Goal: Task Accomplishment & Management: Manage account settings

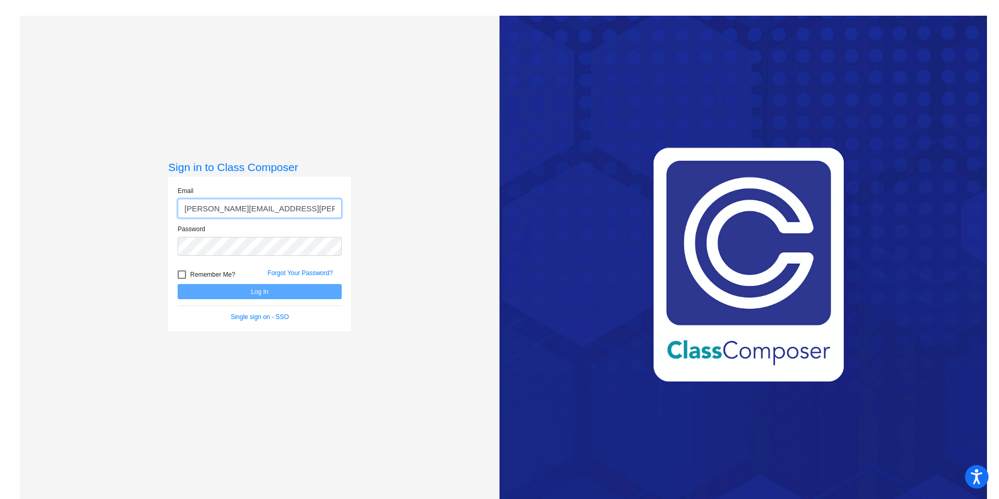
type input "[PERSON_NAME][EMAIL_ADDRESS][PERSON_NAME][DOMAIN_NAME]"
click at [257, 287] on button "Log In" at bounding box center [260, 291] width 164 height 15
click at [72, 249] on div "Sign in to Class Composer Email [PERSON_NAME][EMAIL_ADDRESS][PERSON_NAME][DOMAI…" at bounding box center [260, 265] width 480 height 499
click at [269, 293] on button "Log In" at bounding box center [260, 291] width 164 height 15
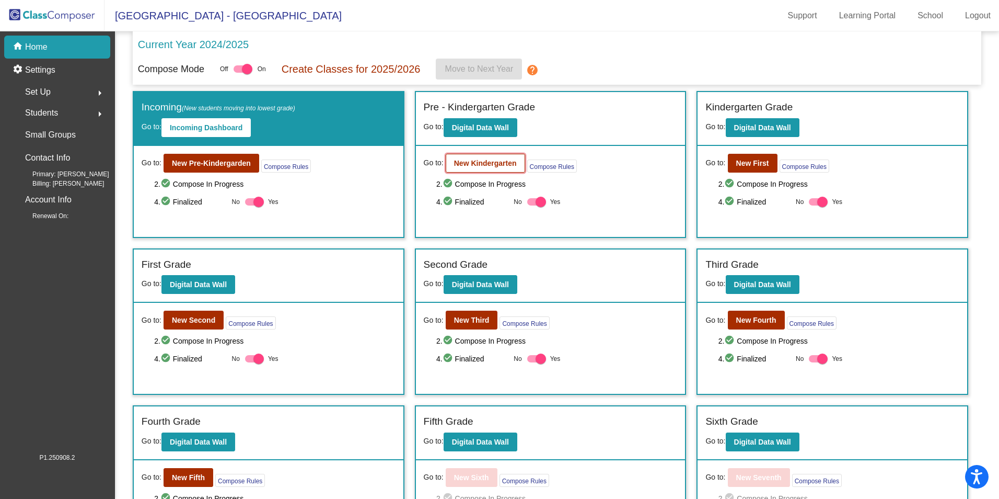
click at [487, 162] on b "New Kindergarten" at bounding box center [485, 163] width 63 height 8
click at [225, 165] on b "New Pre-Kindergarden" at bounding box center [211, 163] width 79 height 8
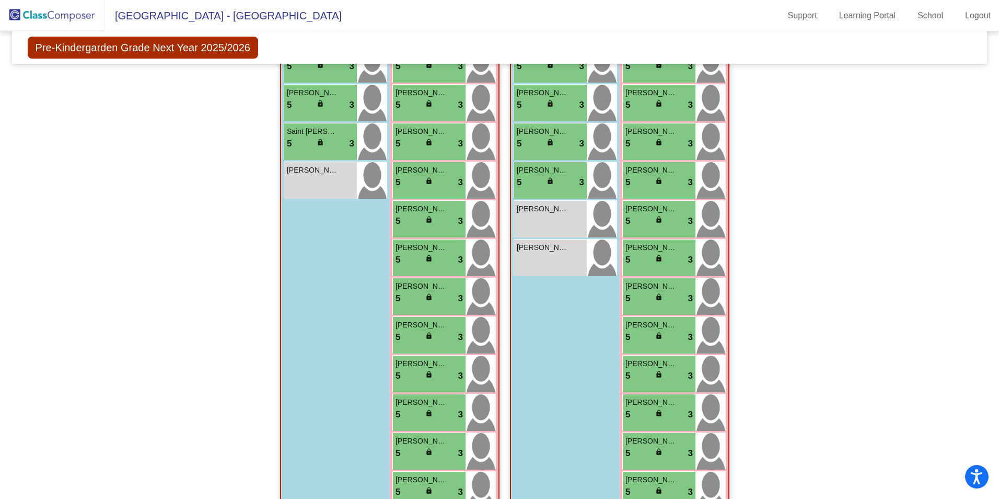
scroll to position [418, 0]
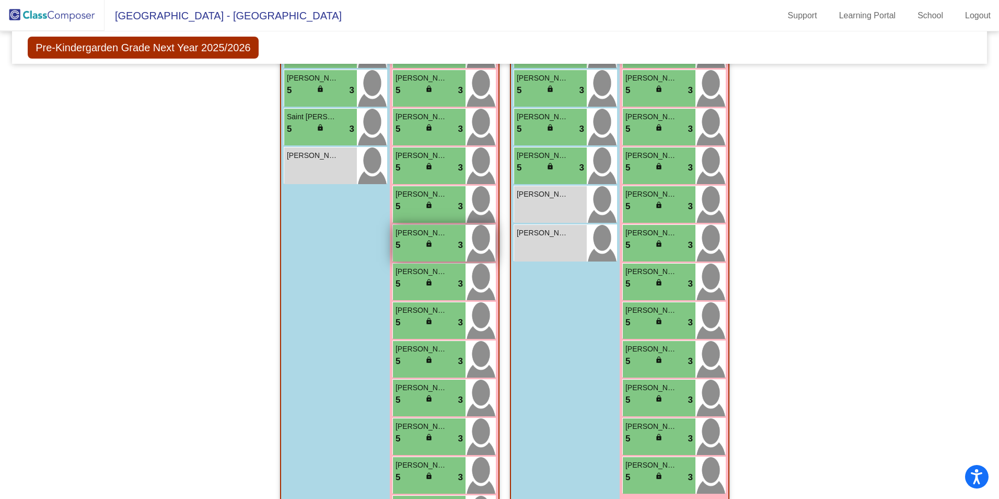
click at [426, 245] on span "lock" at bounding box center [428, 243] width 7 height 7
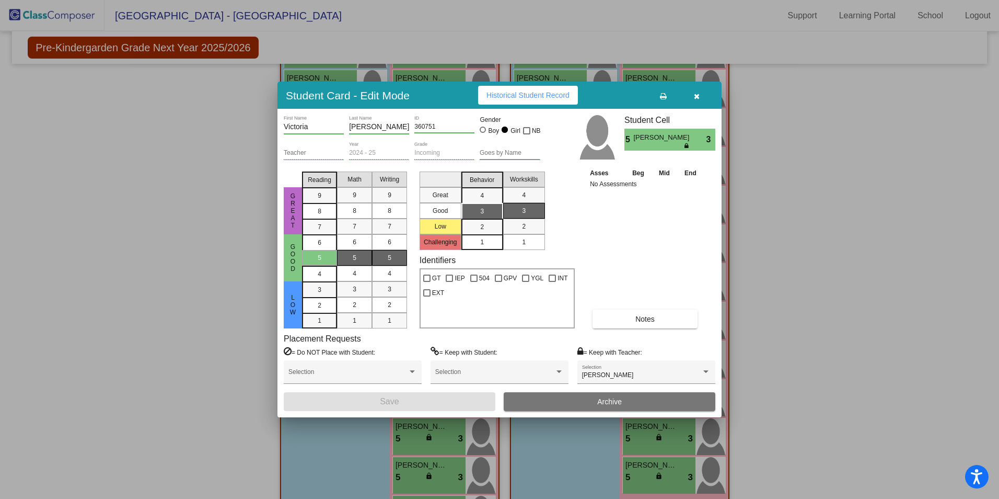
click at [639, 327] on button "Notes" at bounding box center [645, 318] width 105 height 19
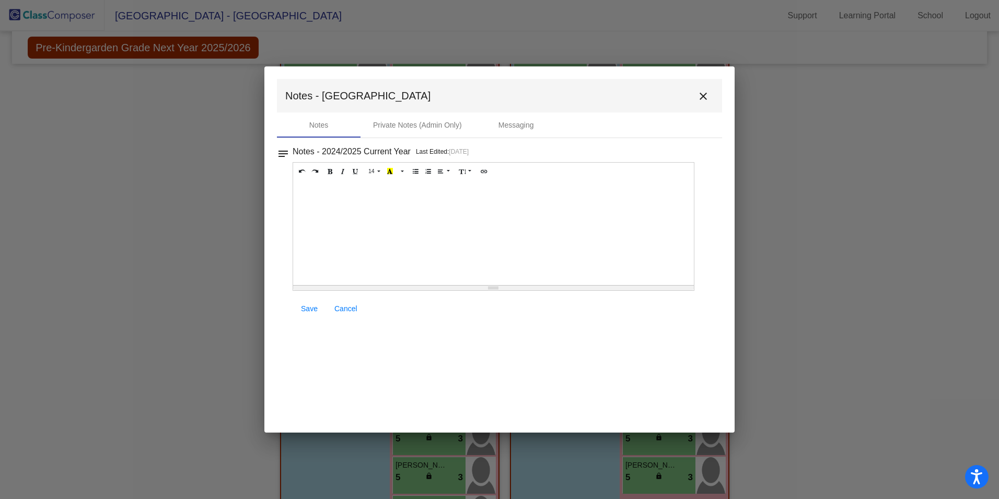
click at [414, 209] on div at bounding box center [493, 232] width 401 height 105
click at [313, 309] on span "Save" at bounding box center [309, 308] width 17 height 8
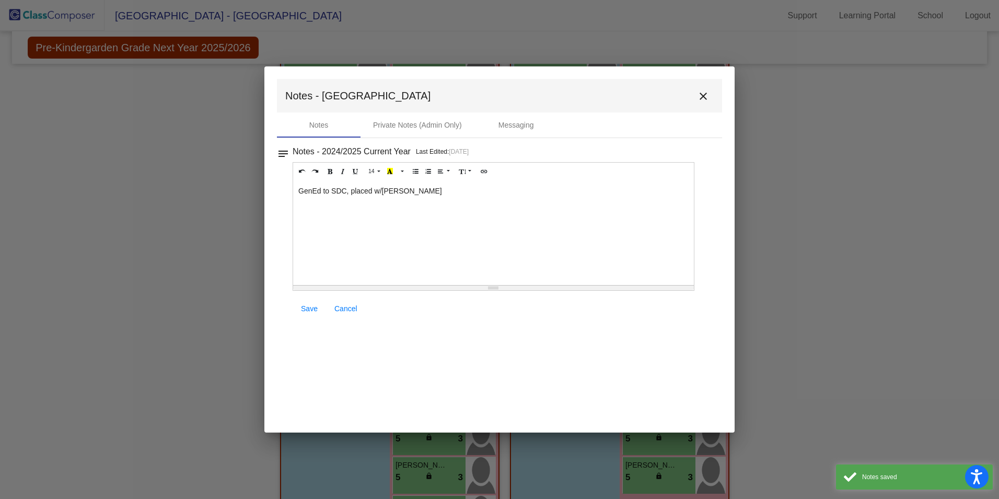
click at [309, 309] on span "Save" at bounding box center [309, 308] width 17 height 8
click at [306, 305] on span "Save" at bounding box center [309, 308] width 17 height 8
click at [307, 307] on span "Save" at bounding box center [309, 308] width 17 height 8
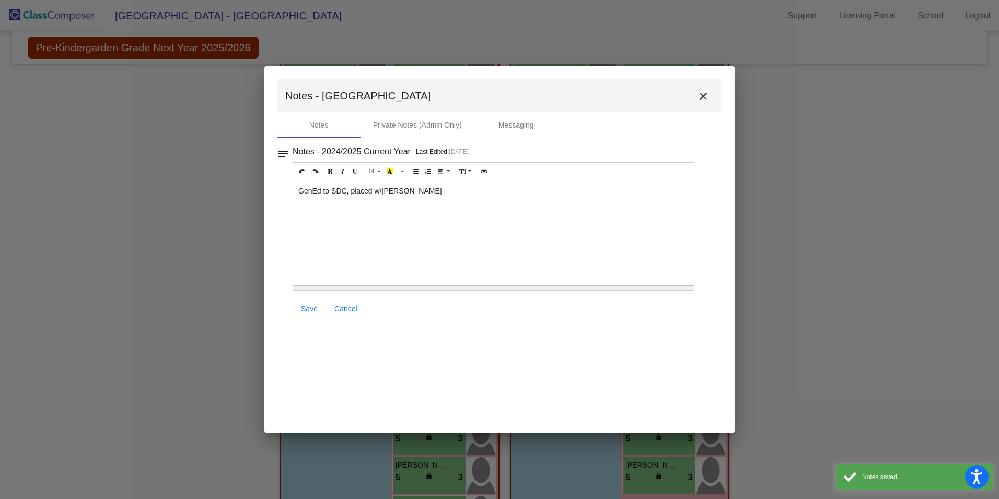
click at [307, 308] on span "Save" at bounding box center [309, 308] width 17 height 8
click at [415, 199] on div "GenEd to SDC, placed w/[PERSON_NAME]" at bounding box center [493, 232] width 401 height 105
click at [313, 309] on span "Save" at bounding box center [309, 308] width 17 height 8
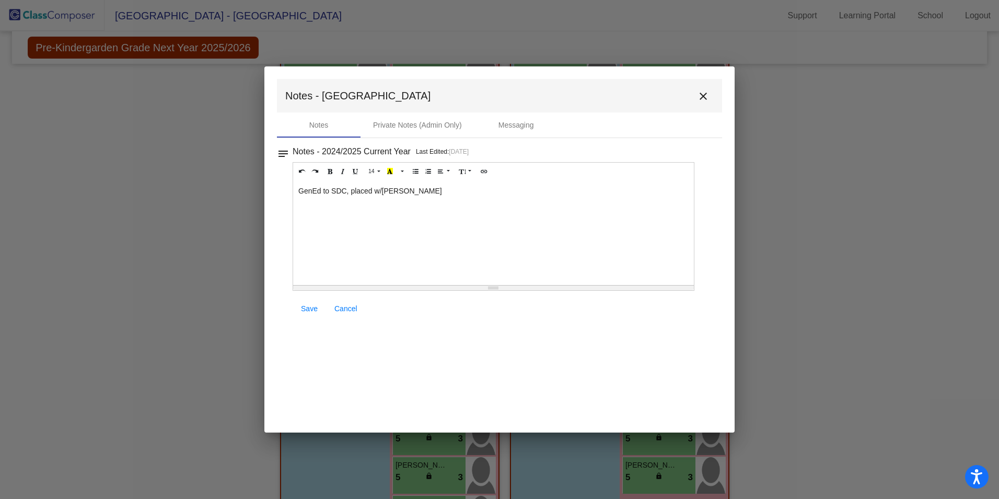
click at [701, 97] on mat-icon "close" at bounding box center [703, 96] width 13 height 13
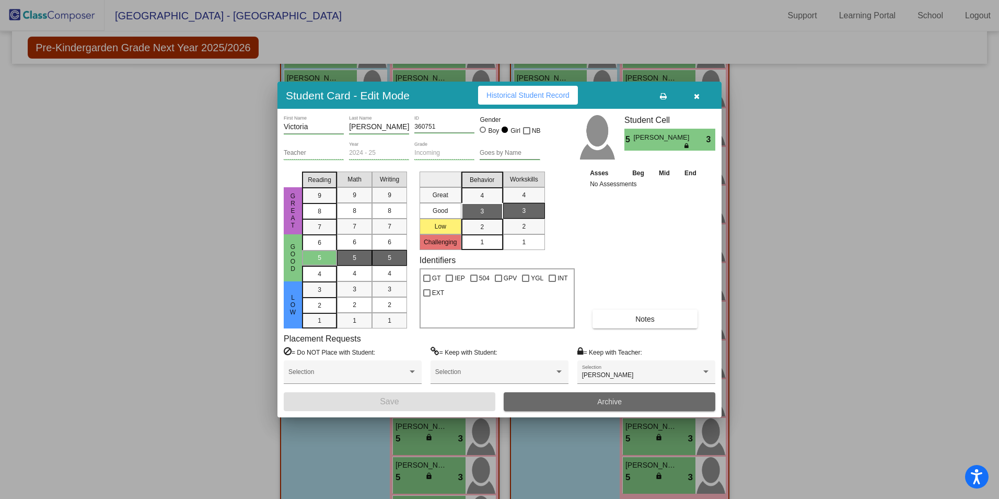
click at [656, 400] on button "Archive" at bounding box center [610, 401] width 212 height 19
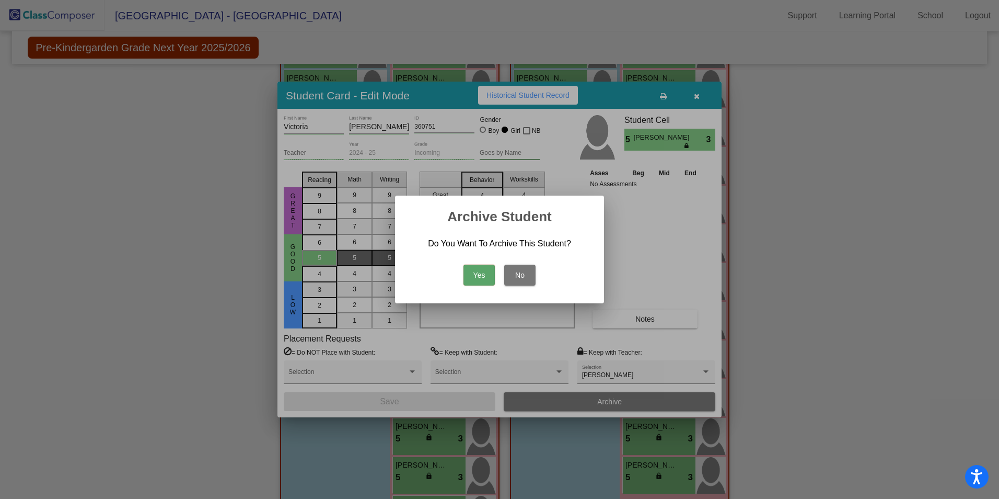
click at [485, 276] on button "Yes" at bounding box center [479, 274] width 31 height 21
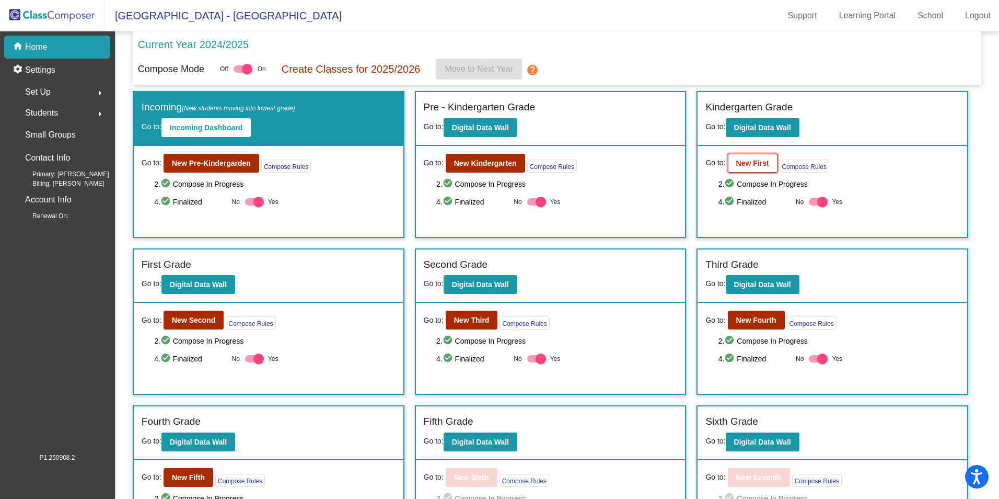
click at [747, 163] on b "New First" at bounding box center [752, 163] width 33 height 8
click at [220, 165] on b "New Pre-Kindergarden" at bounding box center [211, 163] width 79 height 8
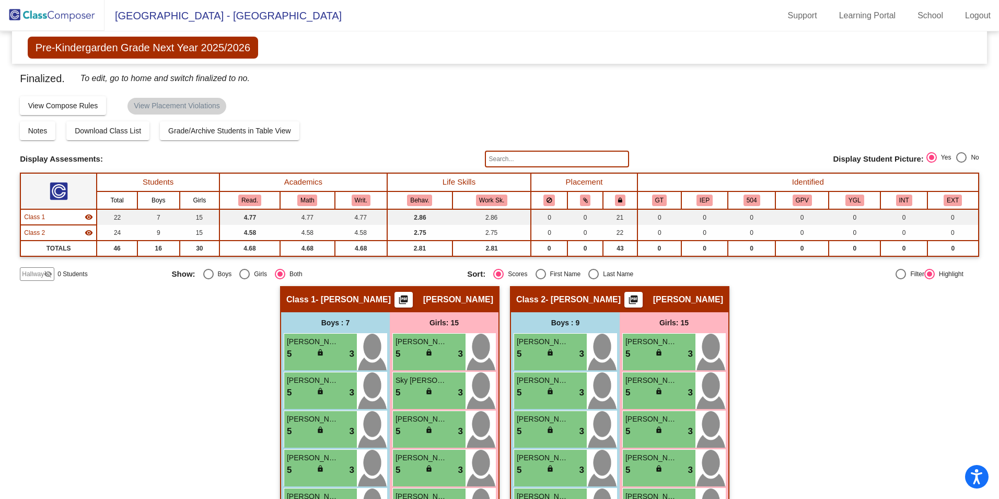
click at [40, 275] on span "Hallway" at bounding box center [33, 273] width 22 height 9
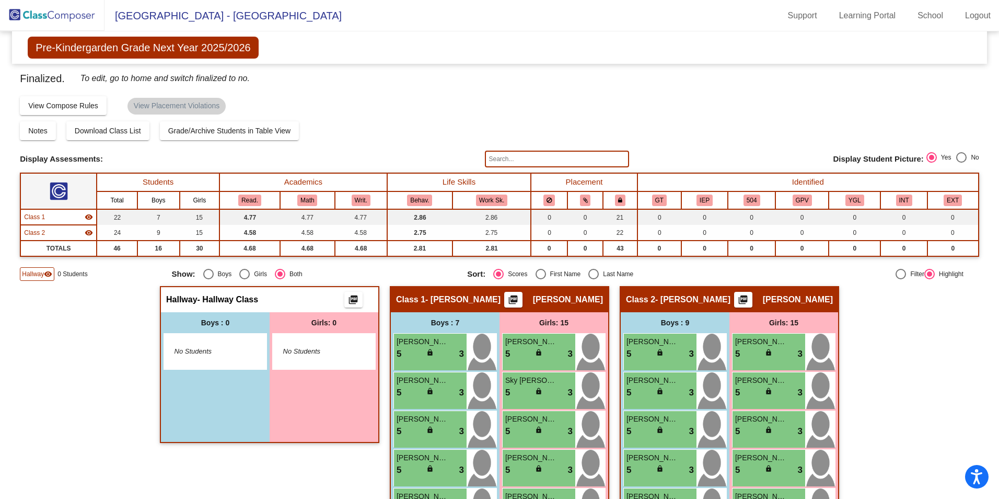
click at [30, 277] on span "Hallway" at bounding box center [33, 273] width 22 height 9
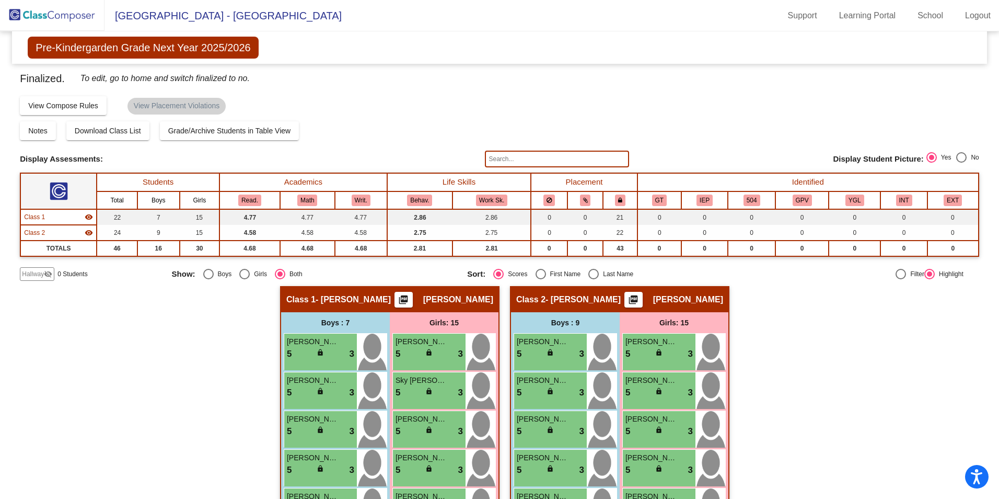
click at [30, 276] on span "Hallway" at bounding box center [33, 273] width 22 height 9
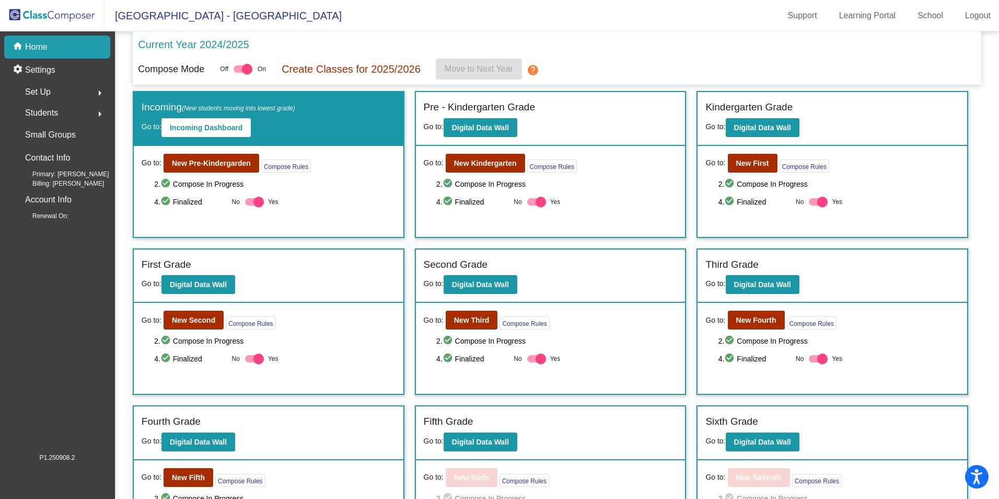
click at [73, 116] on div "Students arrow_right" at bounding box center [60, 112] width 100 height 21
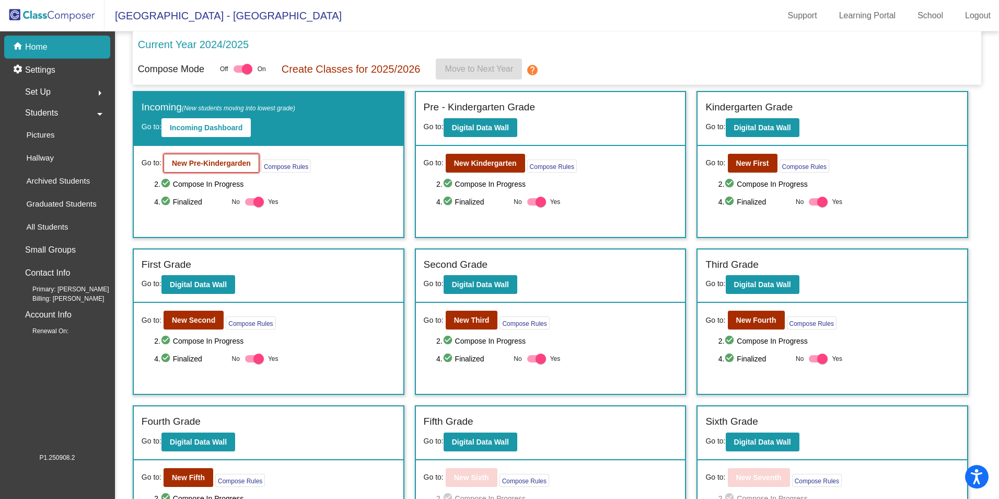
click at [202, 167] on b "New Pre-Kindergarden" at bounding box center [211, 163] width 79 height 8
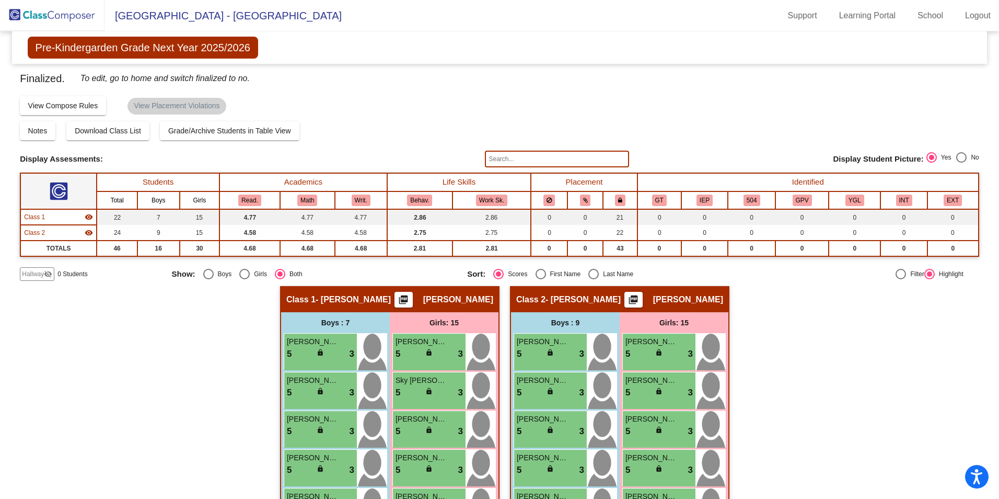
click at [43, 275] on span "Hallway" at bounding box center [33, 273] width 22 height 9
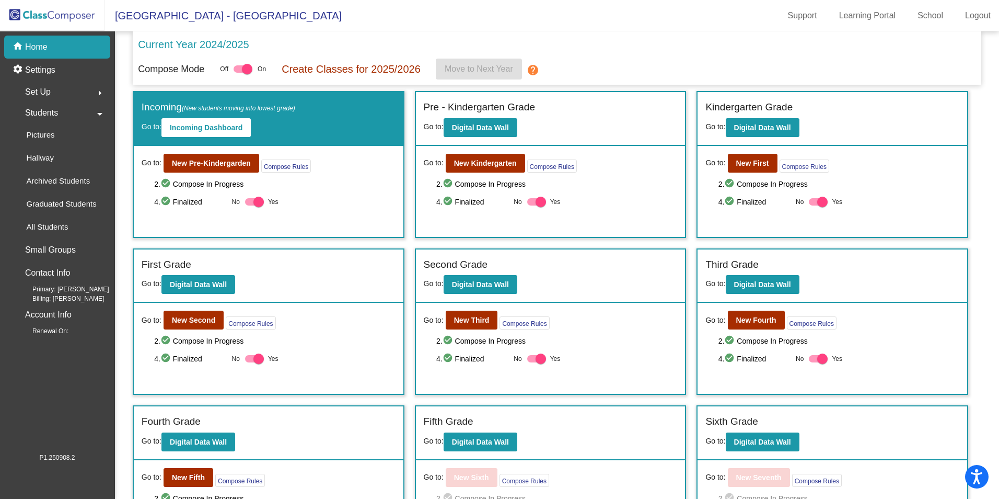
click at [33, 42] on p "Home" at bounding box center [36, 47] width 22 height 13
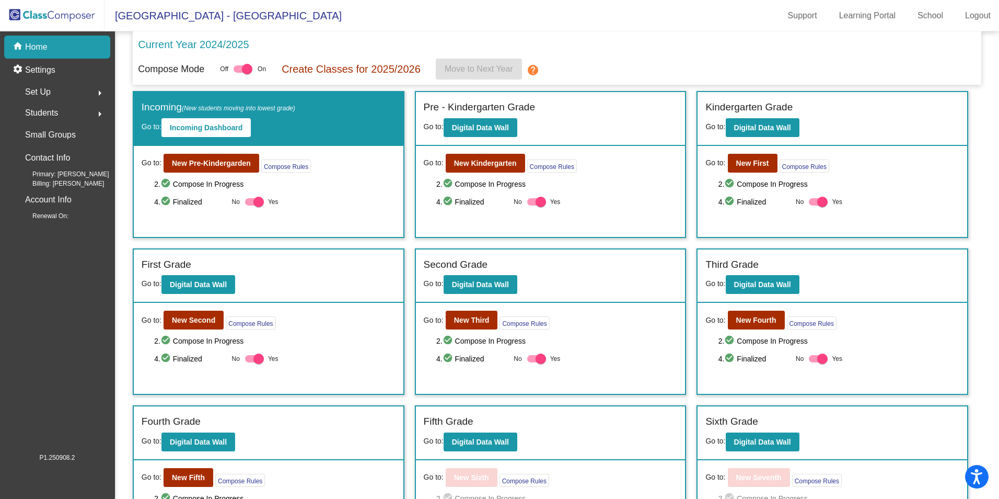
click at [33, 47] on p "Home" at bounding box center [36, 47] width 22 height 13
click at [73, 115] on div "Students arrow_right" at bounding box center [60, 112] width 100 height 21
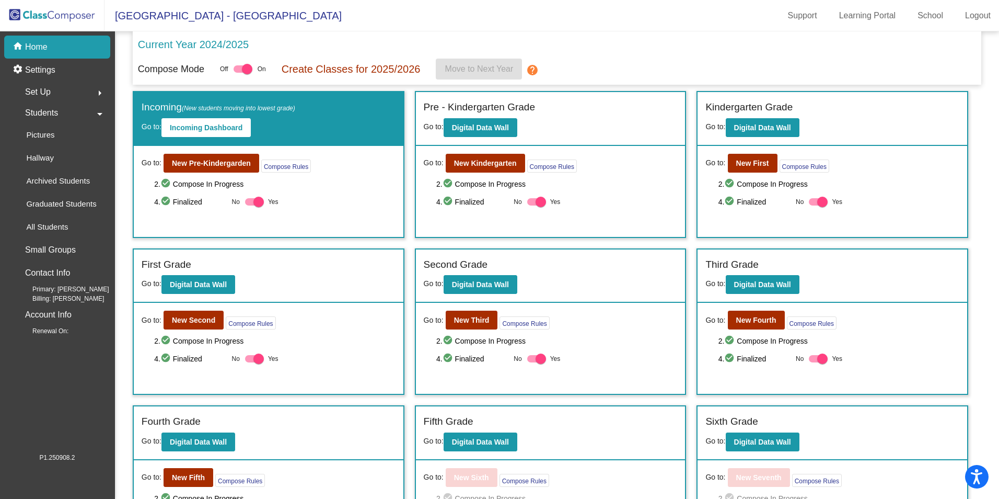
click at [72, 91] on div "Set Up arrow_right" at bounding box center [60, 92] width 100 height 21
click at [65, 227] on div "Students arrow_right" at bounding box center [60, 227] width 100 height 21
click at [249, 202] on div at bounding box center [254, 201] width 19 height 7
click at [250, 205] on input "Yes" at bounding box center [250, 205] width 1 height 1
click at [259, 203] on div at bounding box center [254, 201] width 19 height 7
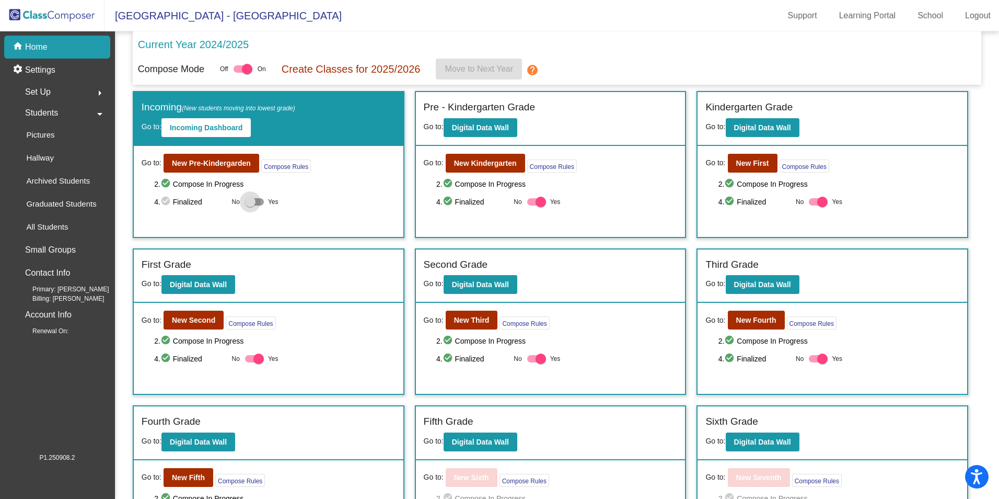
click at [250, 205] on input "Yes" at bounding box center [250, 205] width 1 height 1
checkbox input "true"
click at [205, 165] on b "New Pre-Kindergarden" at bounding box center [211, 163] width 79 height 8
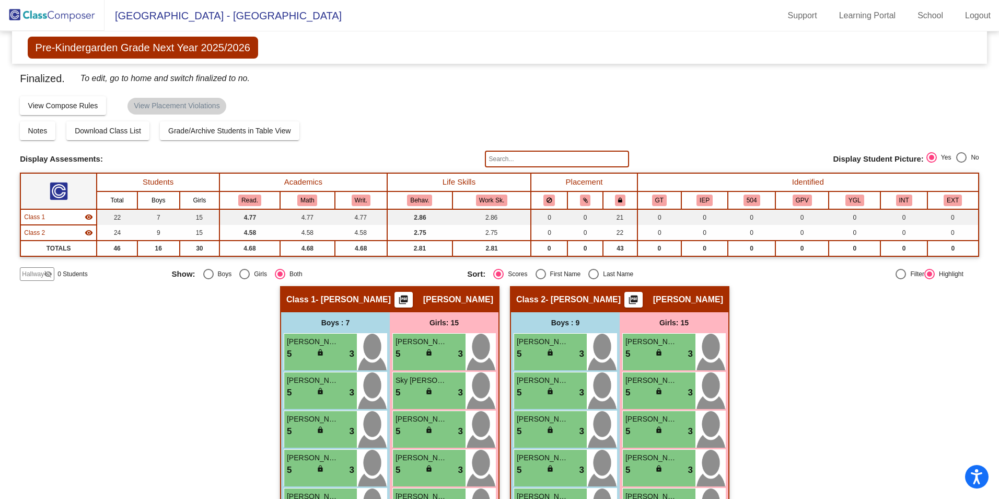
click at [38, 276] on span "Hallway" at bounding box center [33, 273] width 22 height 9
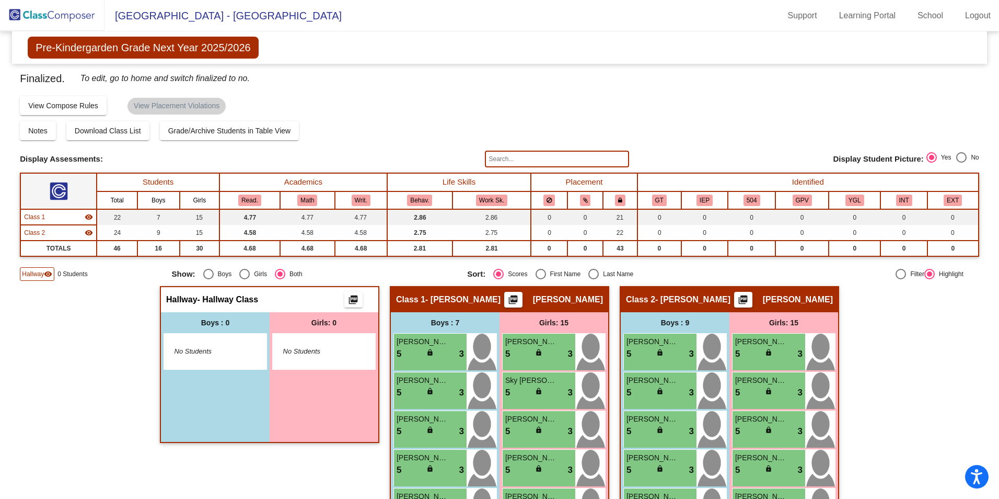
click at [353, 299] on mat-icon "picture_as_pdf" at bounding box center [353, 301] width 13 height 15
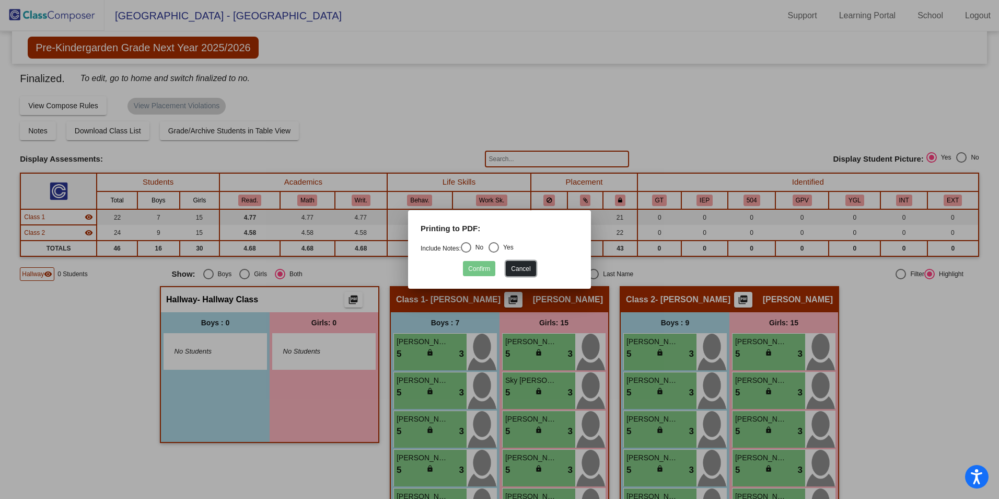
click at [522, 270] on button "Cancel" at bounding box center [521, 268] width 30 height 15
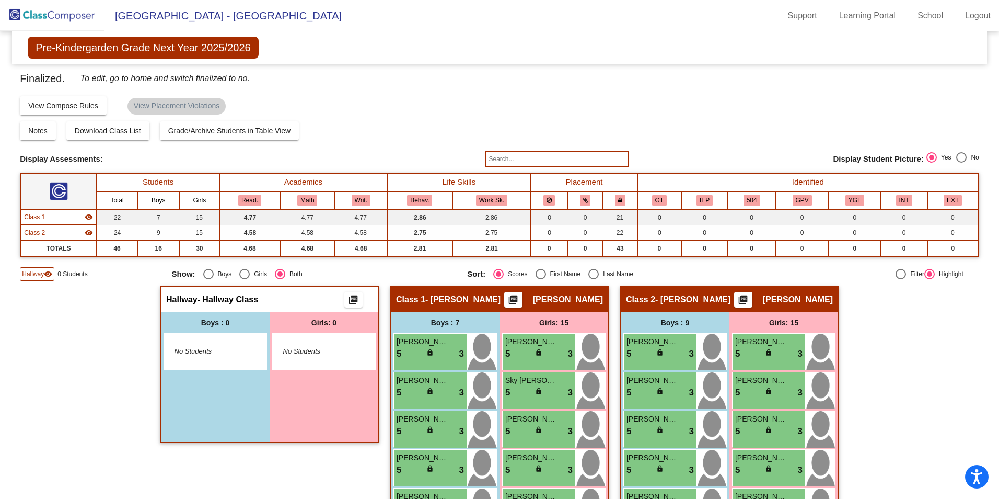
click at [298, 331] on div "Girls: 0" at bounding box center [324, 322] width 109 height 21
click at [305, 345] on div "No Students" at bounding box center [324, 351] width 102 height 36
click at [305, 342] on div "No Students" at bounding box center [324, 351] width 102 height 36
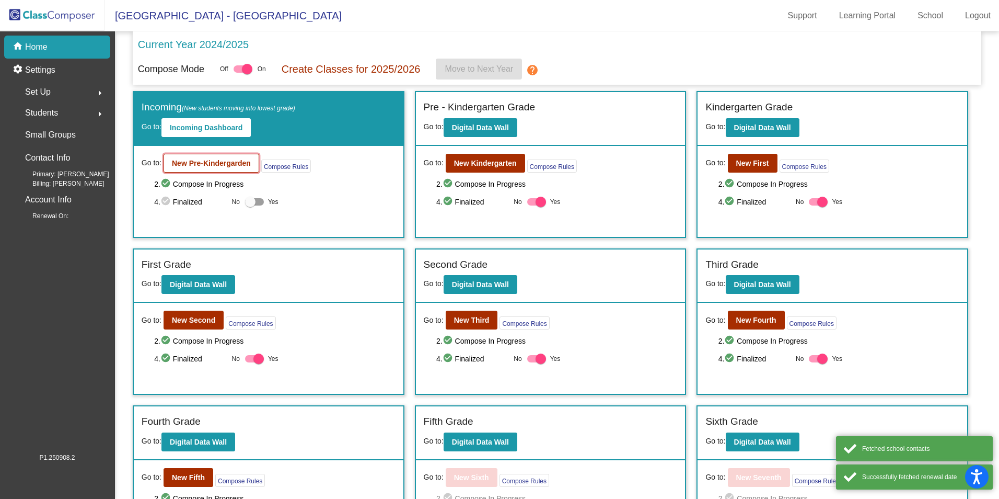
click at [215, 163] on b "New Pre-Kindergarden" at bounding box center [211, 163] width 79 height 8
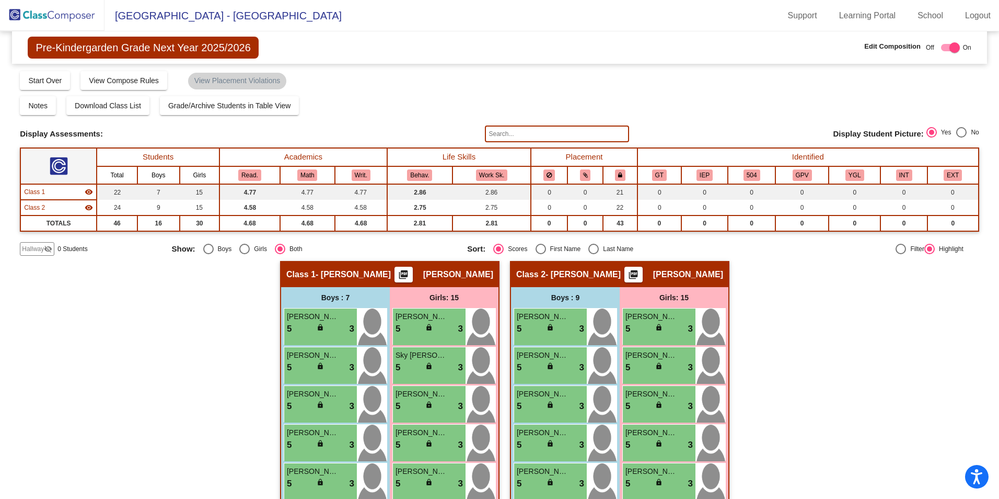
click at [43, 252] on span "Hallway" at bounding box center [33, 248] width 22 height 9
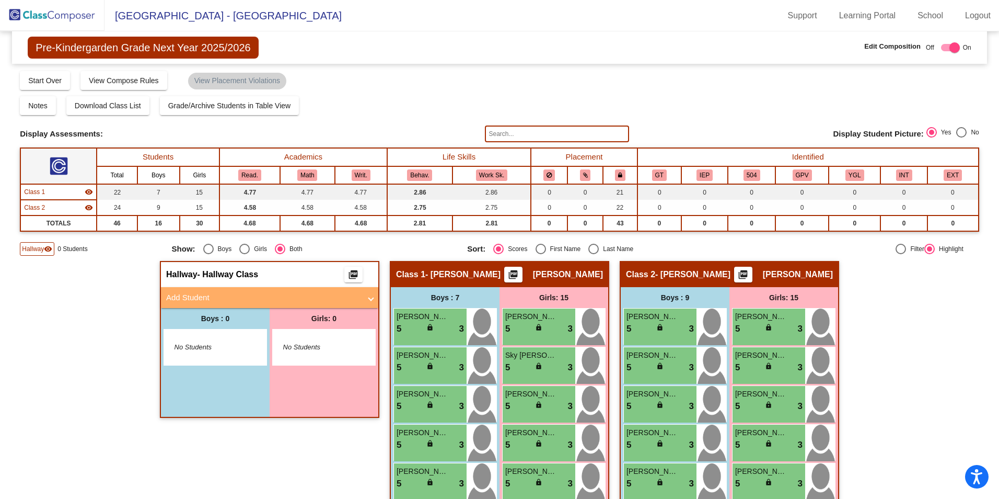
click at [193, 294] on mat-panel-title "Add Student" at bounding box center [263, 298] width 194 height 12
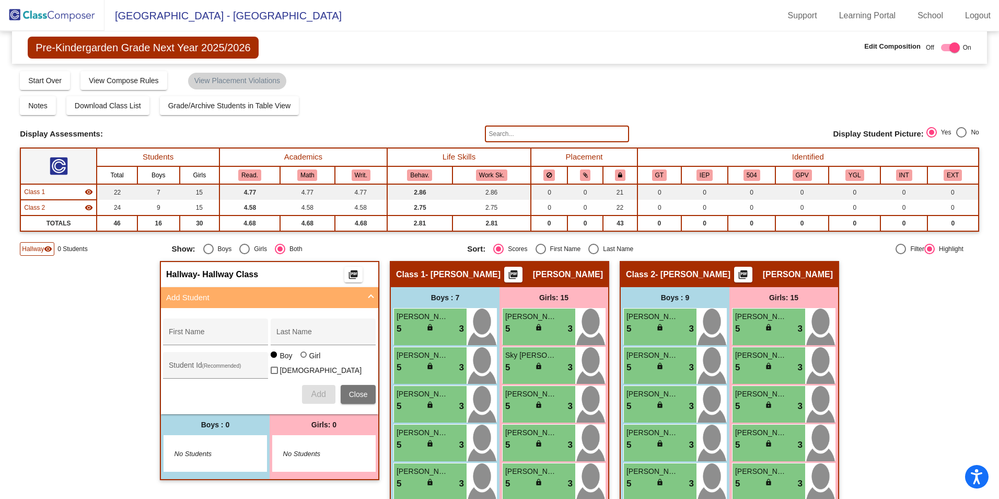
click at [221, 299] on mat-panel-title "Add Student" at bounding box center [263, 298] width 194 height 12
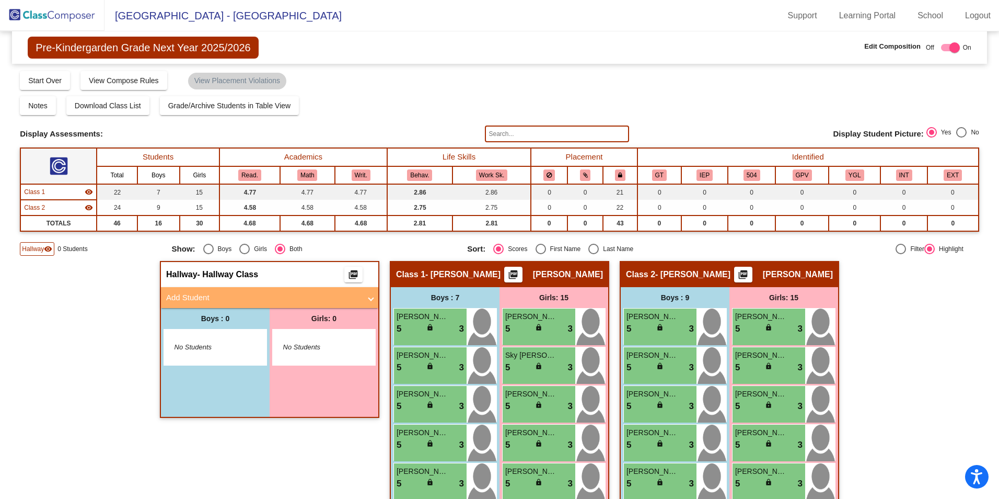
click at [221, 293] on mat-panel-title "Add Student" at bounding box center [263, 298] width 194 height 12
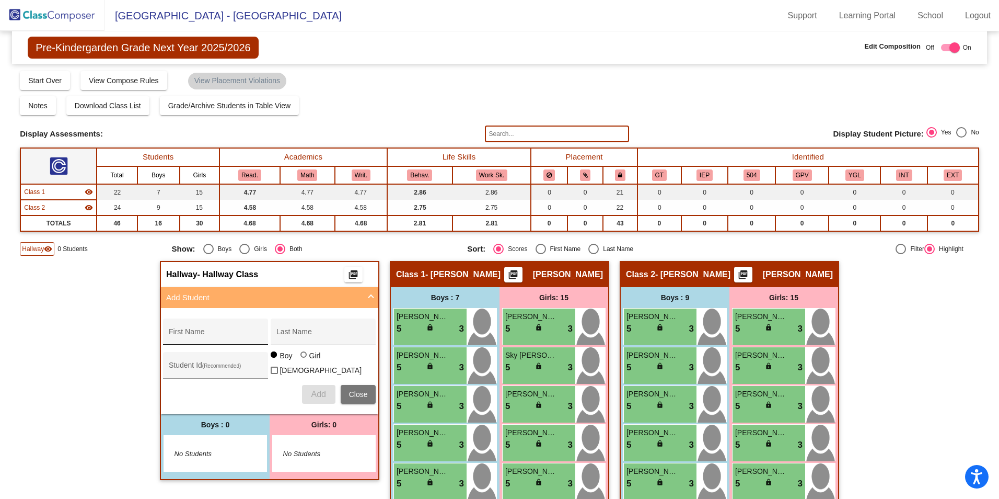
click at [215, 336] on input "First Name" at bounding box center [216, 335] width 94 height 8
type input "Luna"
type input "Vargas Herrera"
click at [196, 367] on input "Student Id (Recommended)" at bounding box center [216, 369] width 94 height 8
type input "361638"
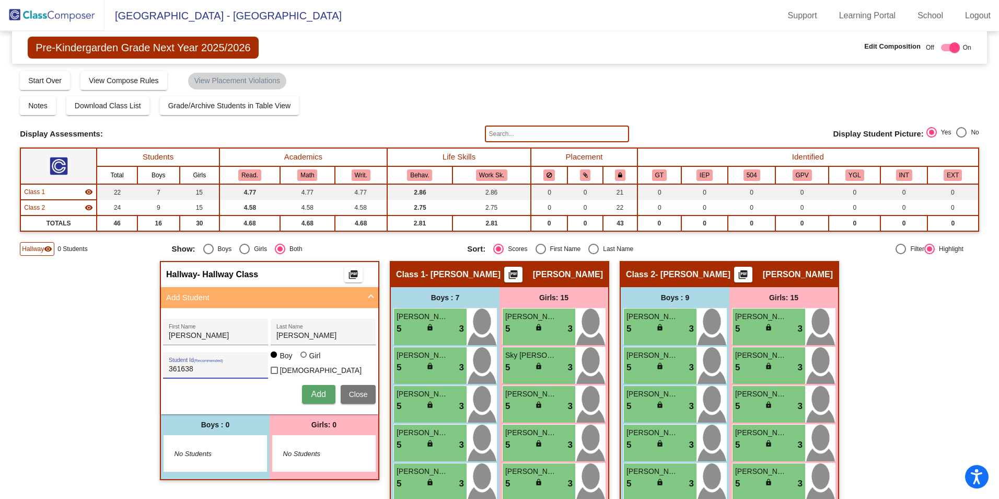
click at [301, 357] on div at bounding box center [304, 354] width 6 height 6
click at [304, 360] on input "Girl" at bounding box center [304, 360] width 1 height 1
radio input "true"
click at [323, 386] on button "Add" at bounding box center [318, 394] width 33 height 19
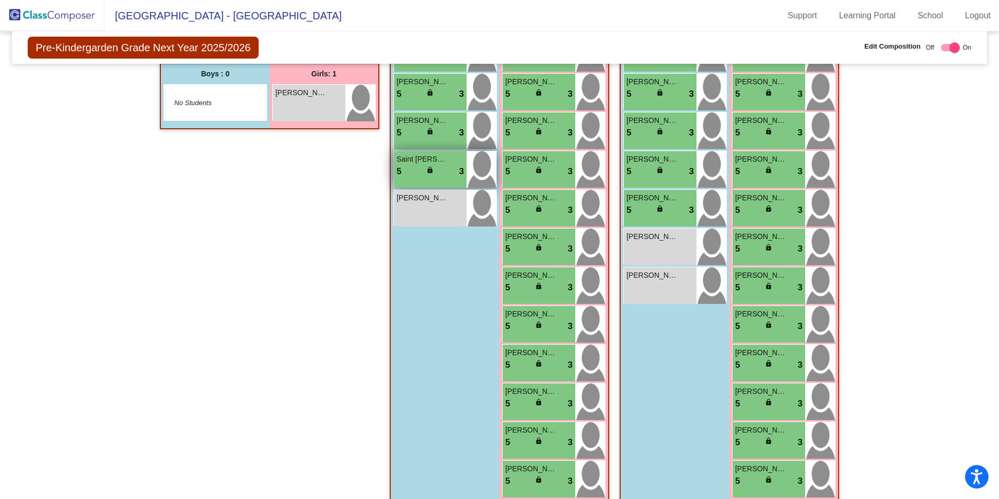
scroll to position [249, 0]
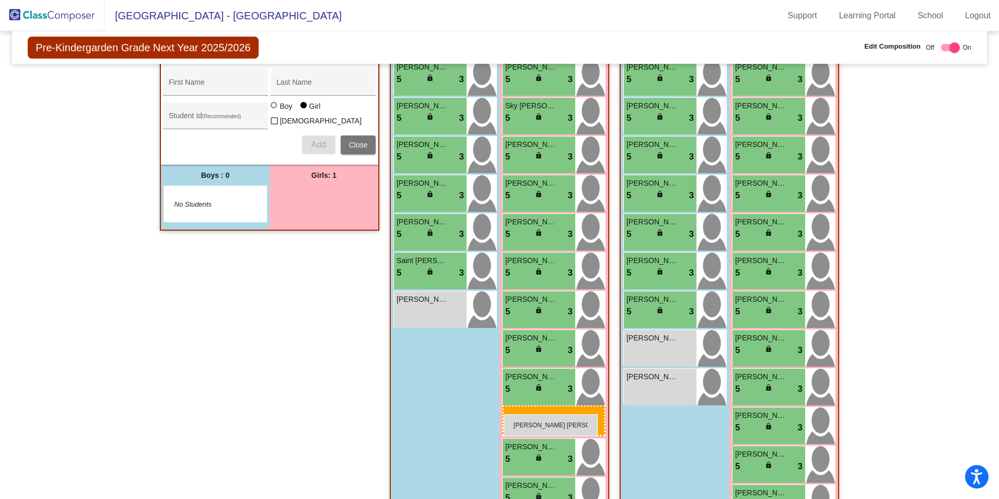
drag, startPoint x: 322, startPoint y: 199, endPoint x: 503, endPoint y: 414, distance: 280.4
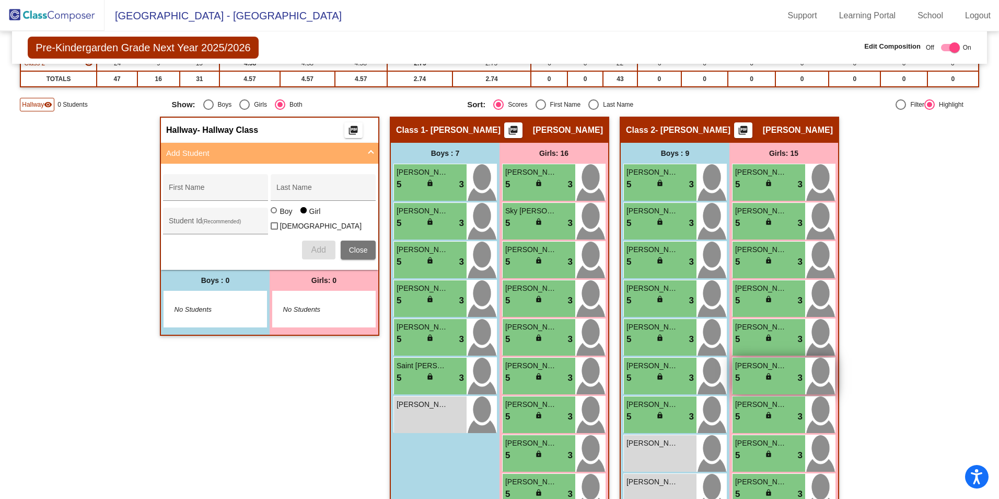
scroll to position [27, 0]
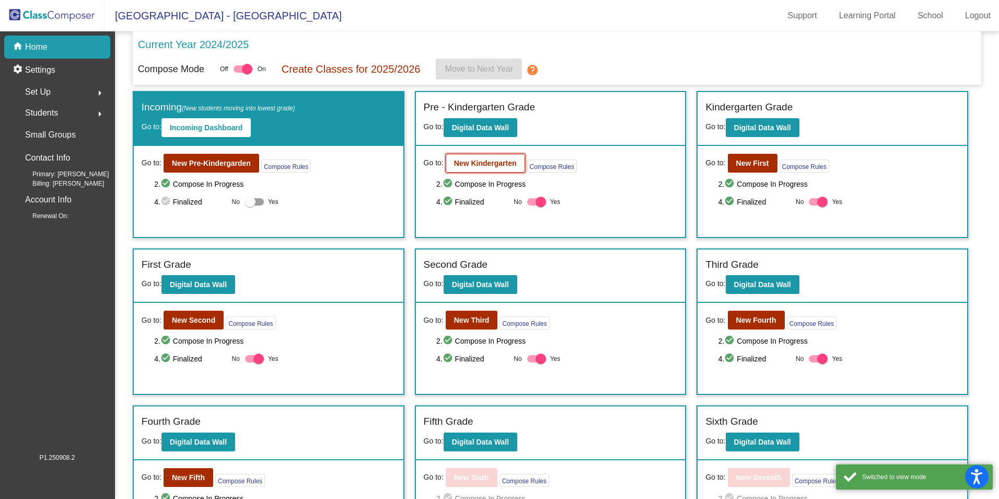
click at [470, 162] on b "New Kindergarten" at bounding box center [485, 163] width 63 height 8
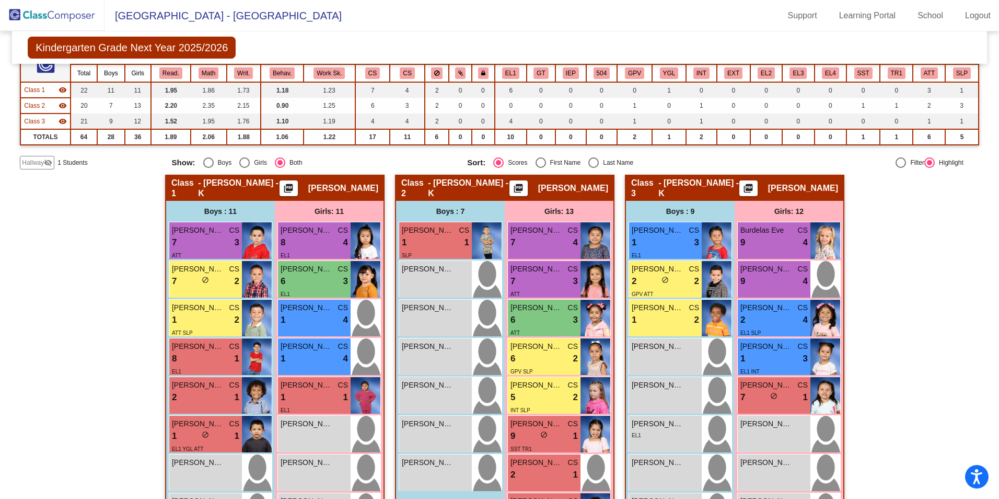
scroll to position [317, 0]
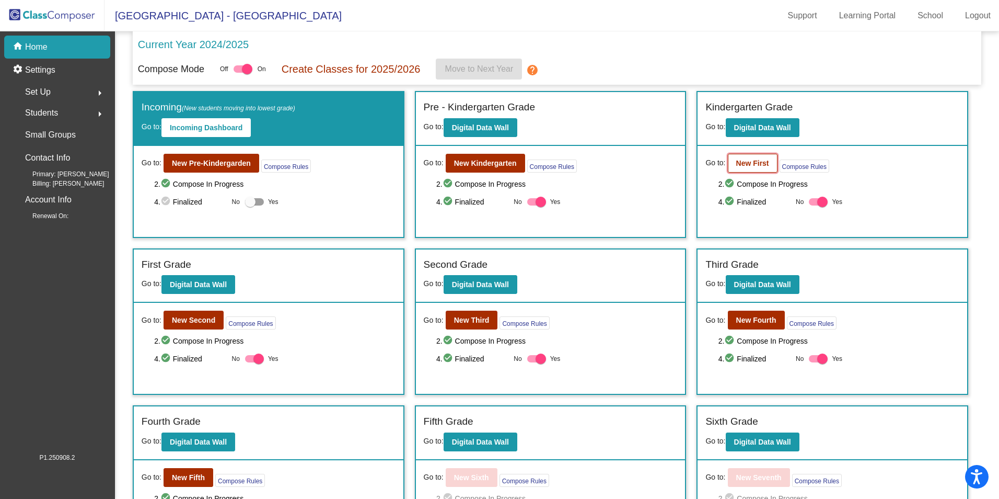
click at [748, 163] on b "New First" at bounding box center [752, 163] width 33 height 8
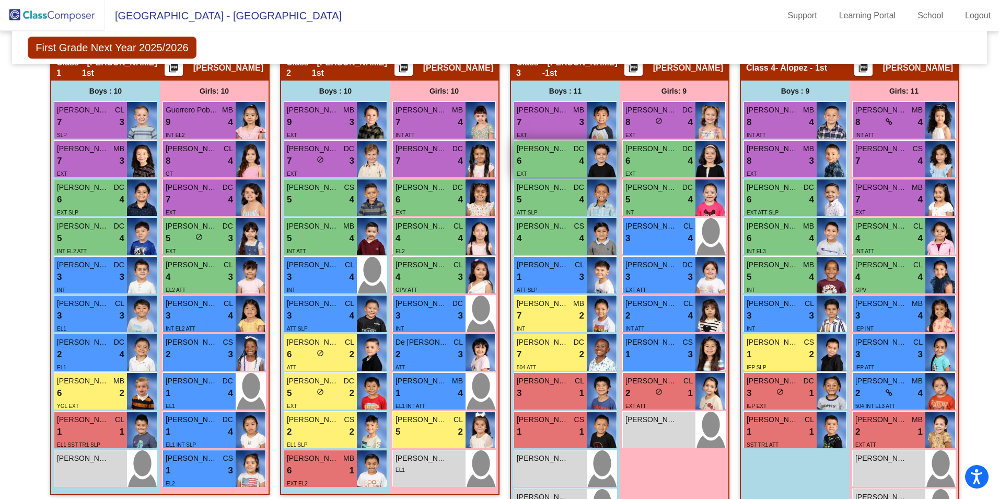
scroll to position [308, 0]
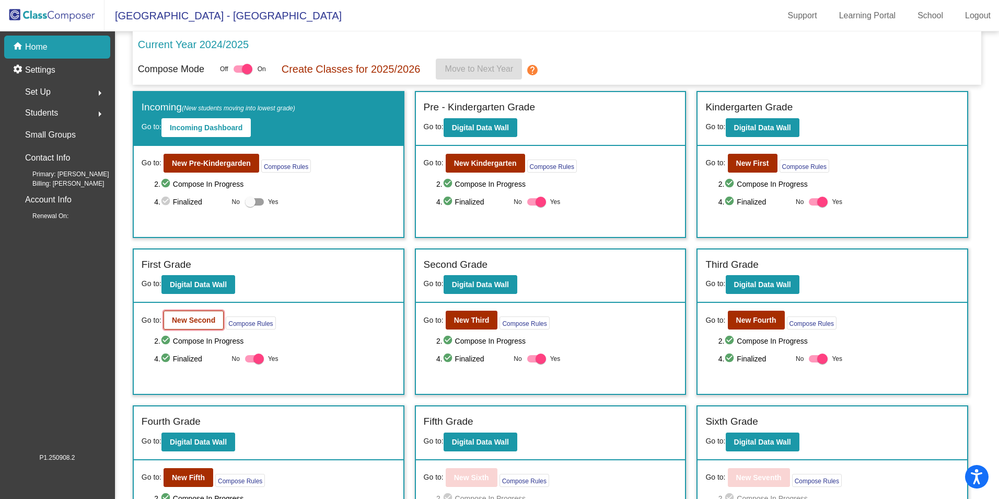
click at [211, 317] on b "New Second" at bounding box center [193, 320] width 43 height 8
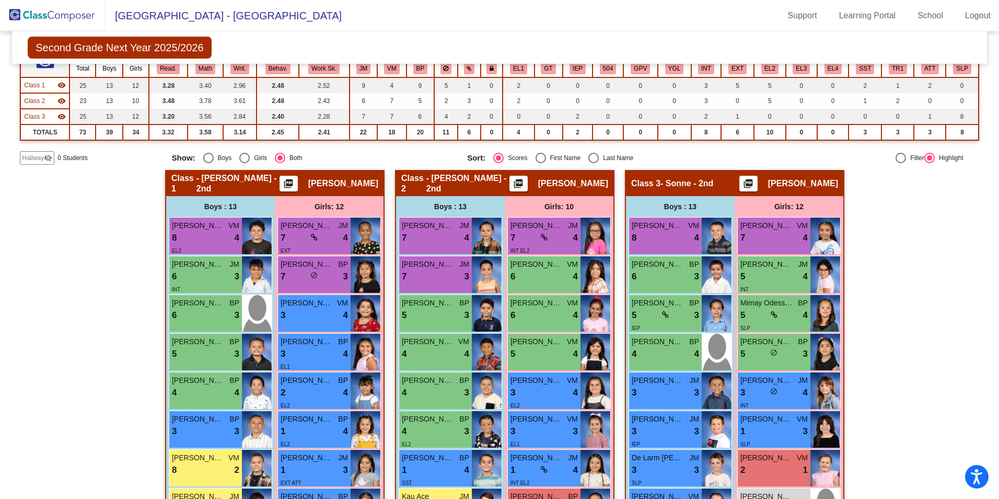
scroll to position [108, 0]
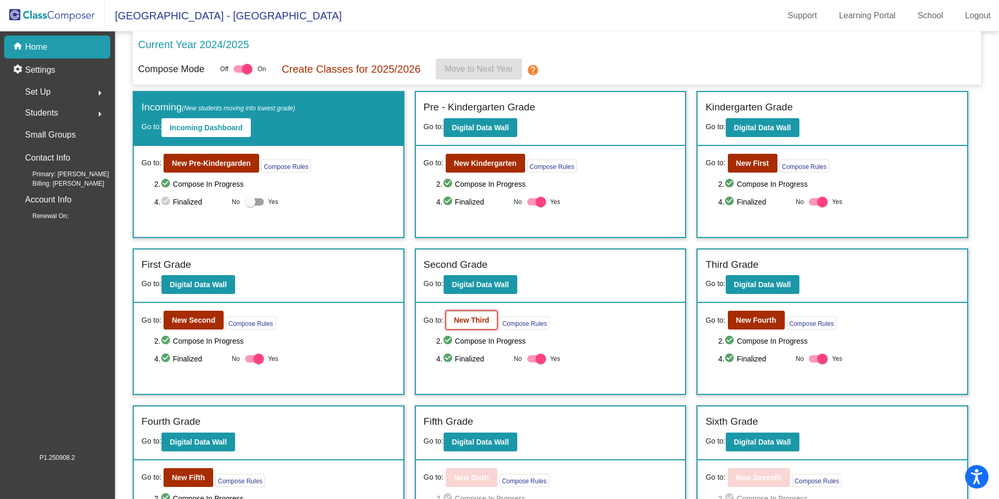
click at [471, 319] on b "New Third" at bounding box center [472, 320] width 36 height 8
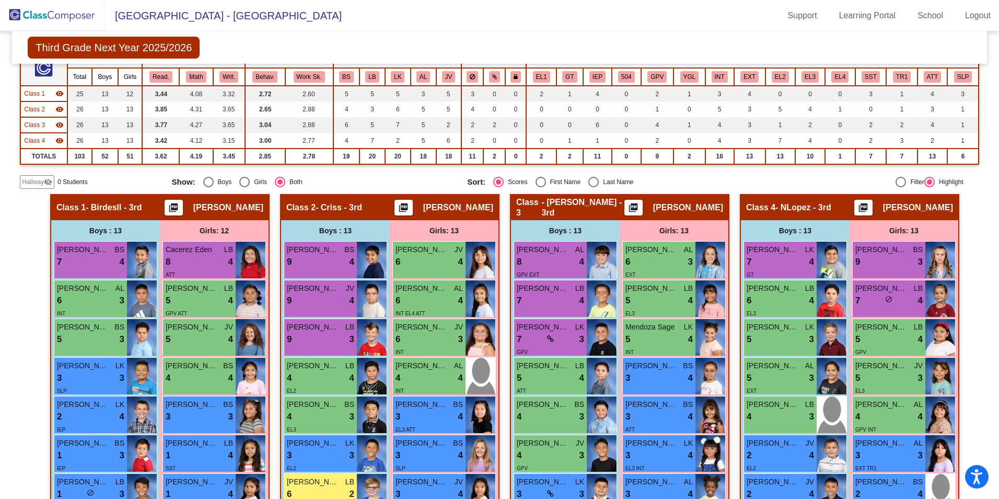
scroll to position [385, 0]
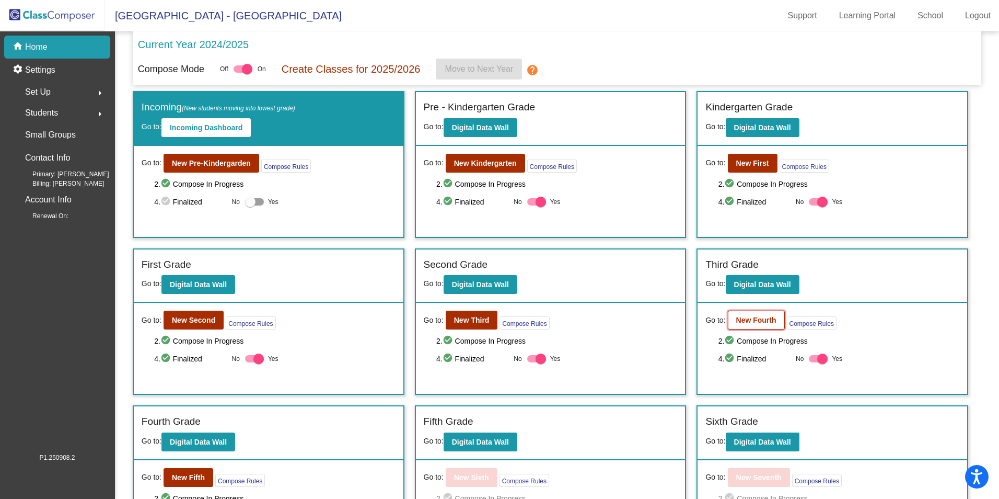
click at [759, 318] on b "New Fourth" at bounding box center [756, 320] width 40 height 8
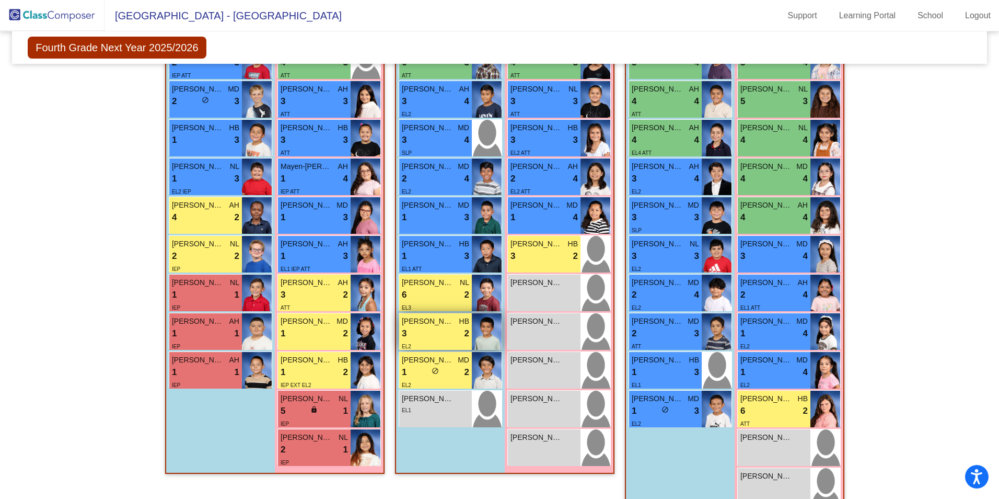
scroll to position [486, 0]
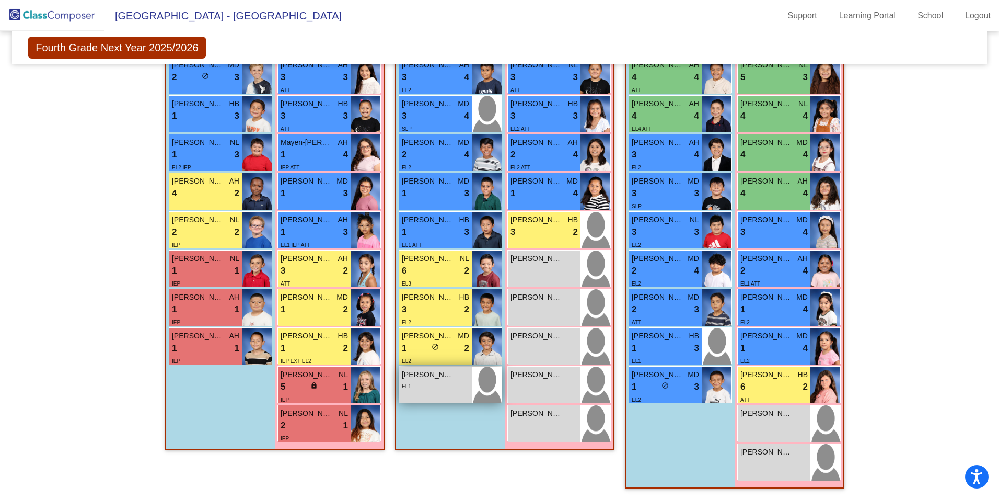
click at [449, 386] on div "EL1" at bounding box center [435, 385] width 67 height 11
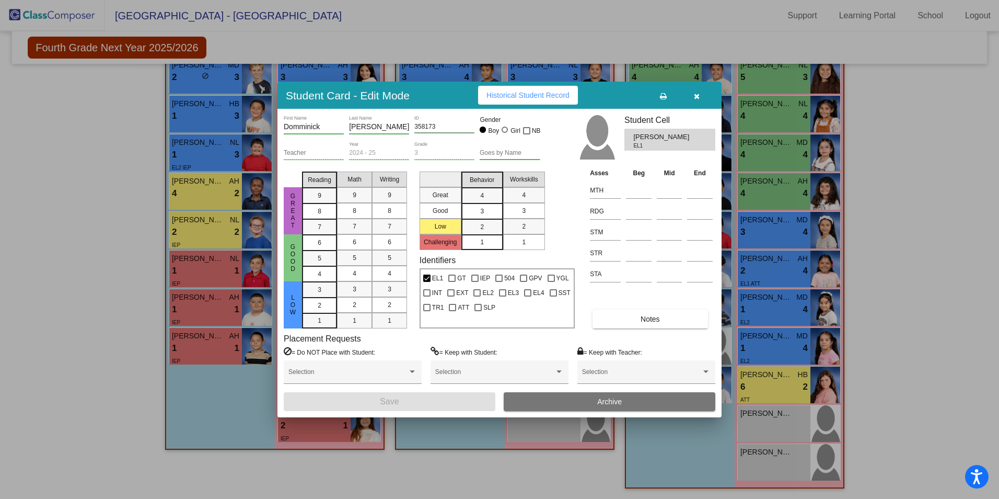
click at [636, 401] on button "Archive" at bounding box center [610, 401] width 212 height 19
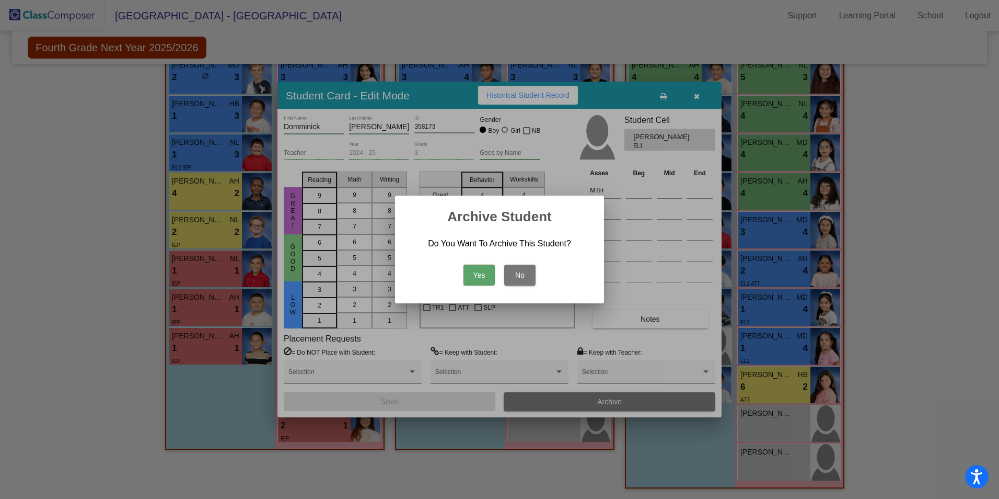
click at [479, 276] on button "Yes" at bounding box center [479, 274] width 31 height 21
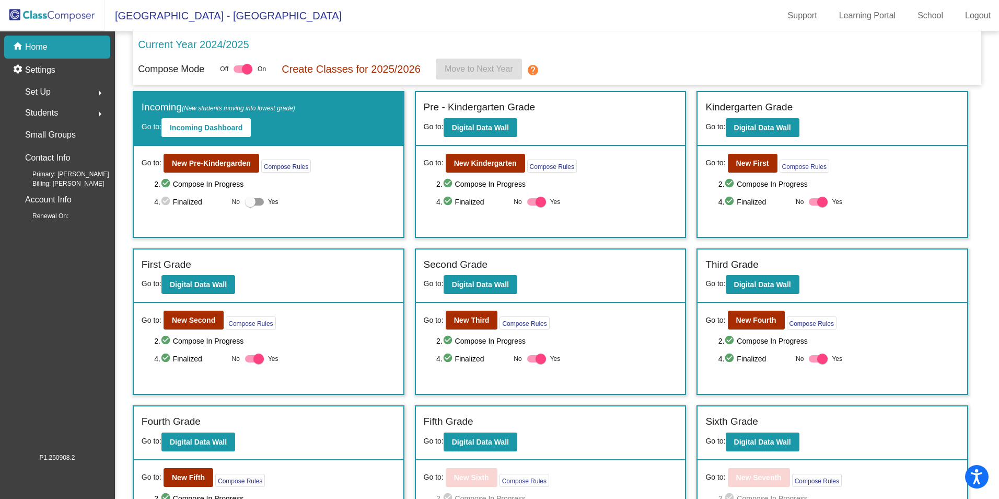
scroll to position [105, 0]
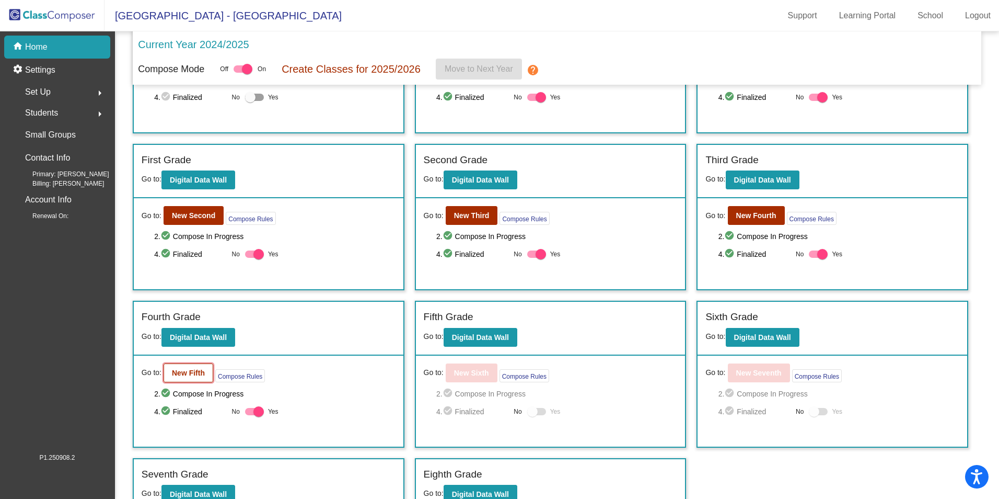
click at [184, 374] on b "New Fifth" at bounding box center [188, 372] width 33 height 8
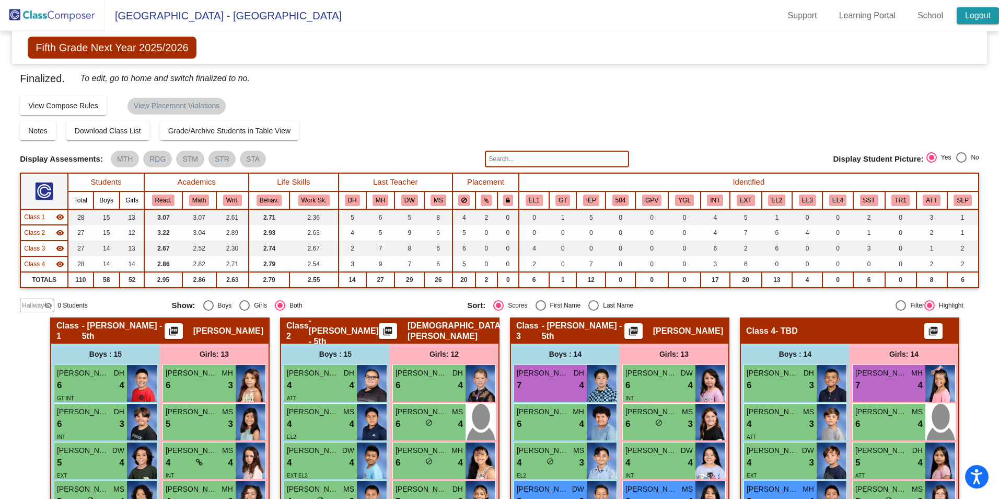
click at [972, 13] on link "Logout" at bounding box center [978, 15] width 42 height 17
